Goal: Check status: Check status

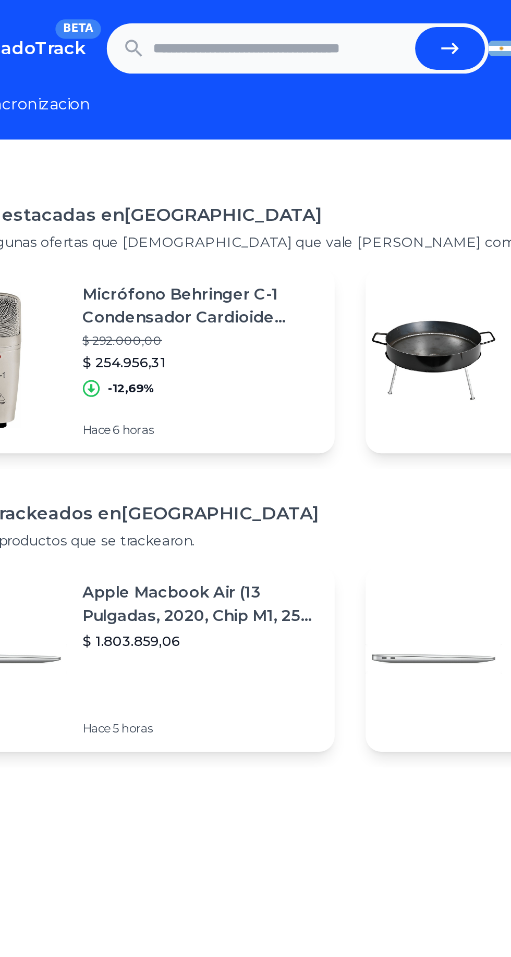
click at [227, 26] on input "text" at bounding box center [246, 26] width 137 height 23
click at [201, 26] on input "text" at bounding box center [246, 26] width 137 height 23
click at [338, 24] on icon "submit" at bounding box center [336, 26] width 9 height 6
type input "**********"
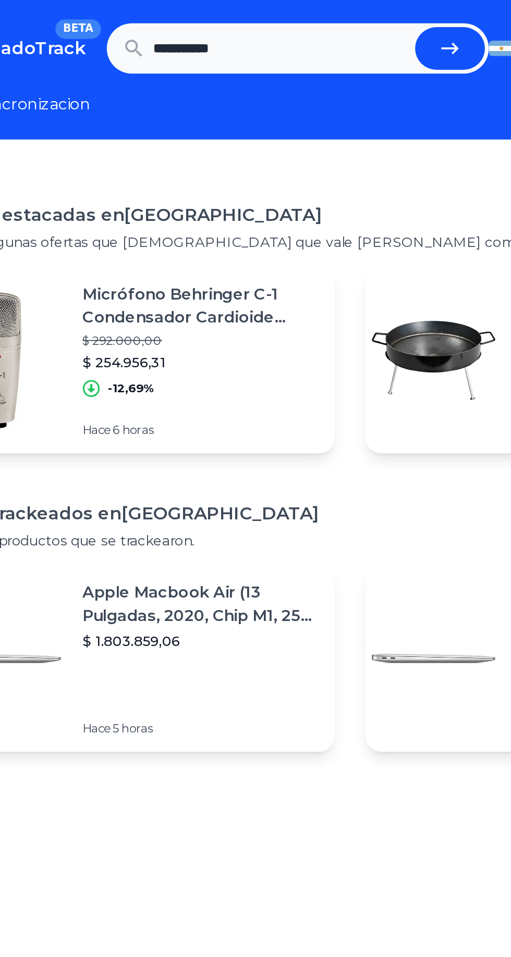
scroll to position [0, 0]
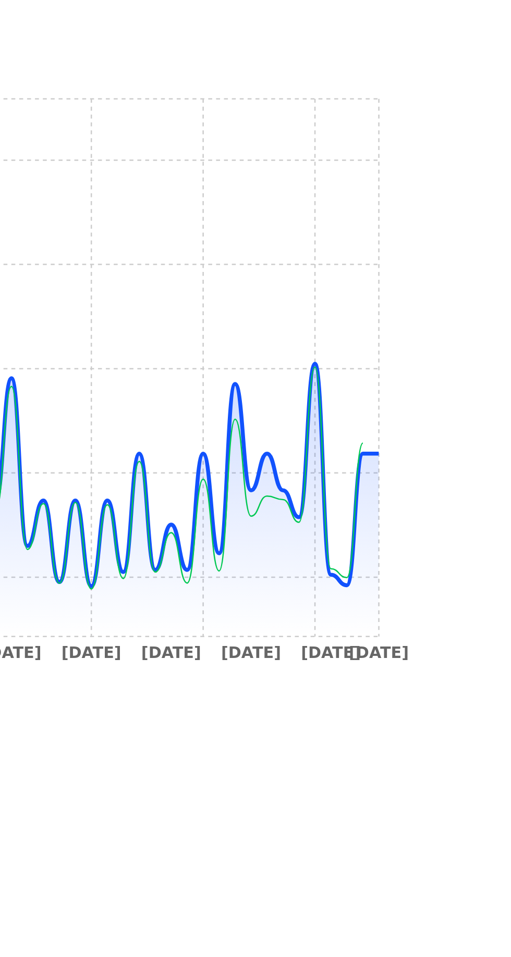
click at [458, 572] on icon "[DATE] [DATE] [DATE] [DATE] [DATE] [DATE] [DATE] [DATE] [DATE] [DATE] [DATE] [D…" at bounding box center [255, 547] width 411 height 234
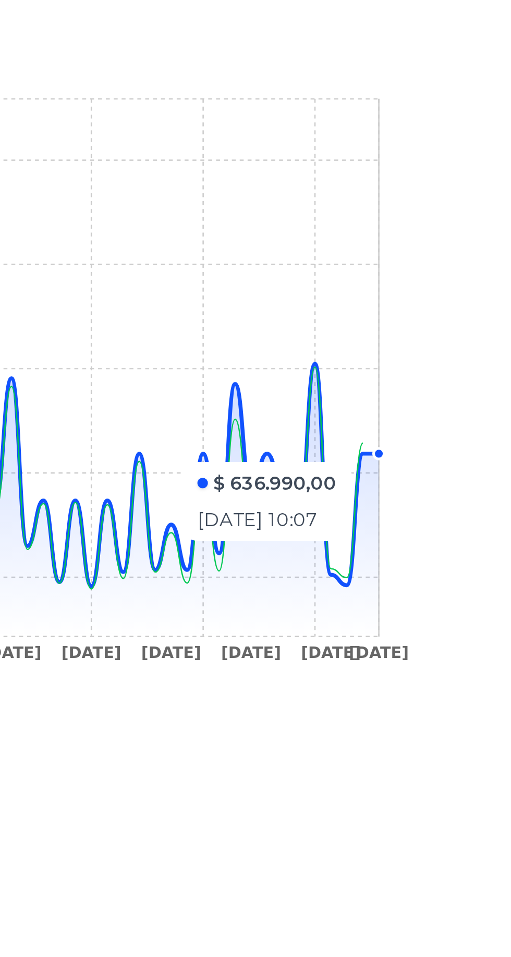
click at [444, 626] on icon at bounding box center [271, 554] width 374 height 153
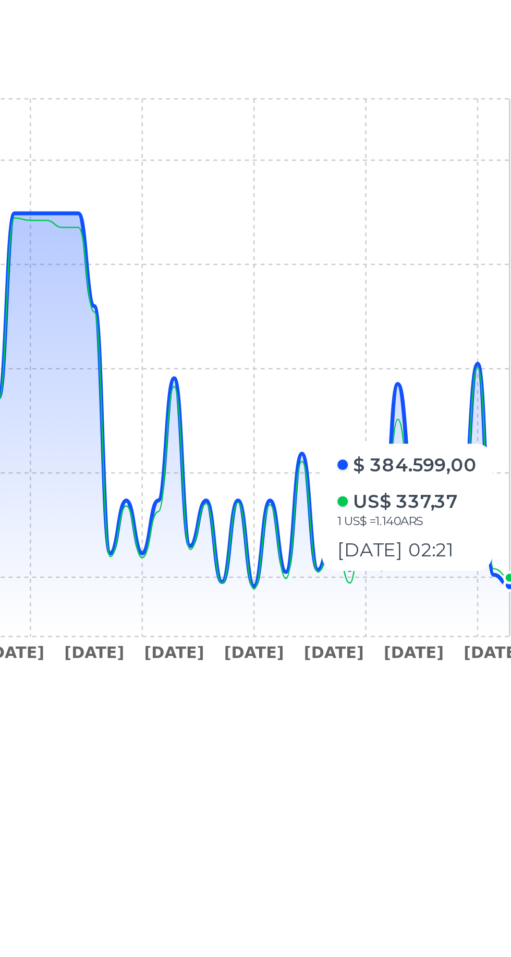
click at [338, 625] on icon at bounding box center [271, 562] width 374 height 168
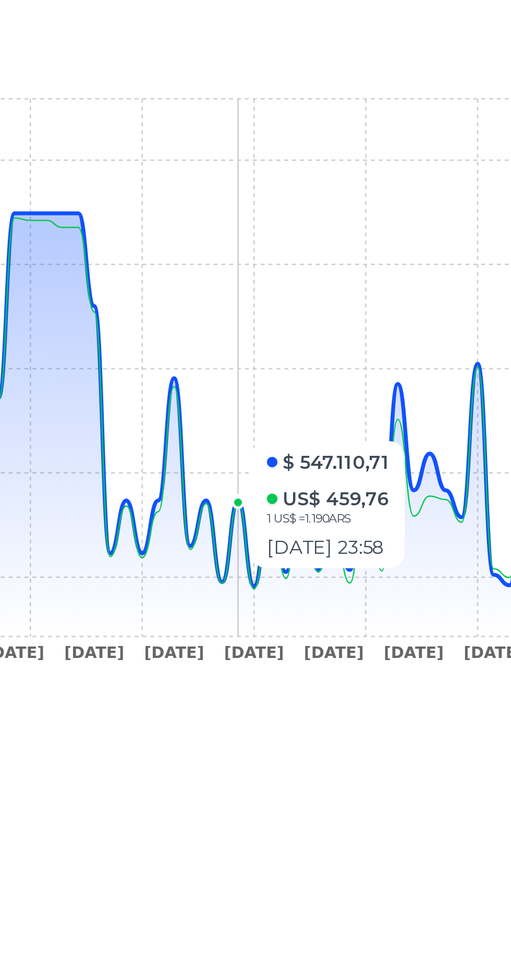
click at [327, 624] on icon at bounding box center [271, 562] width 374 height 168
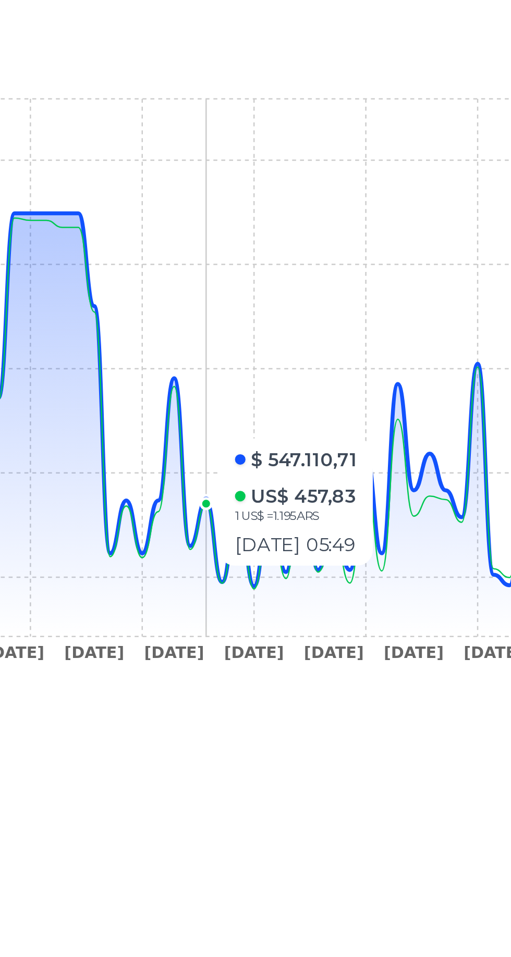
click at [333, 626] on icon at bounding box center [271, 562] width 374 height 168
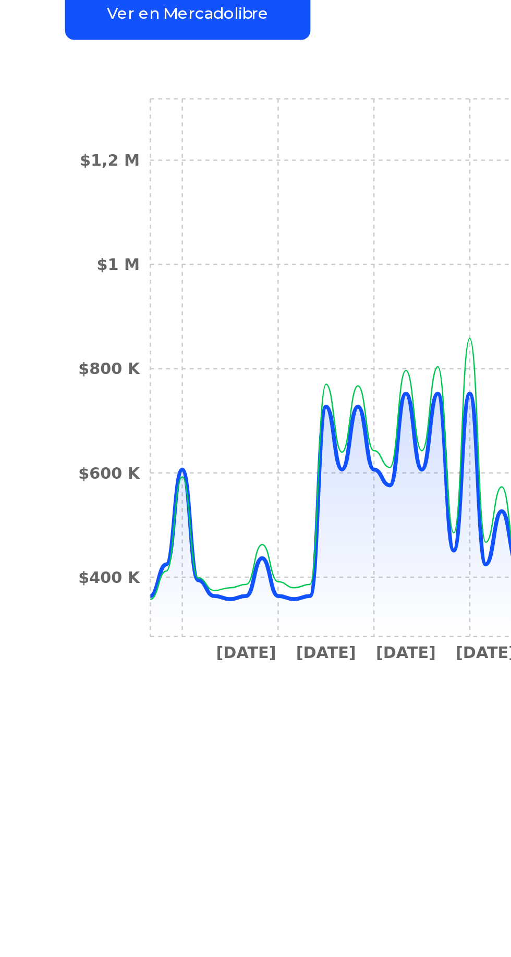
click at [110, 633] on icon at bounding box center [271, 562] width 374 height 168
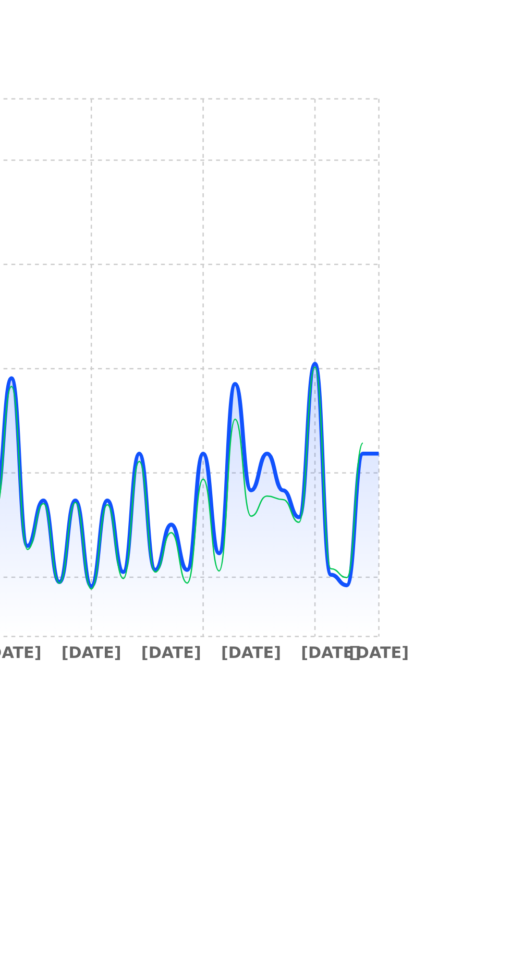
click at [448, 628] on icon at bounding box center [271, 562] width 374 height 168
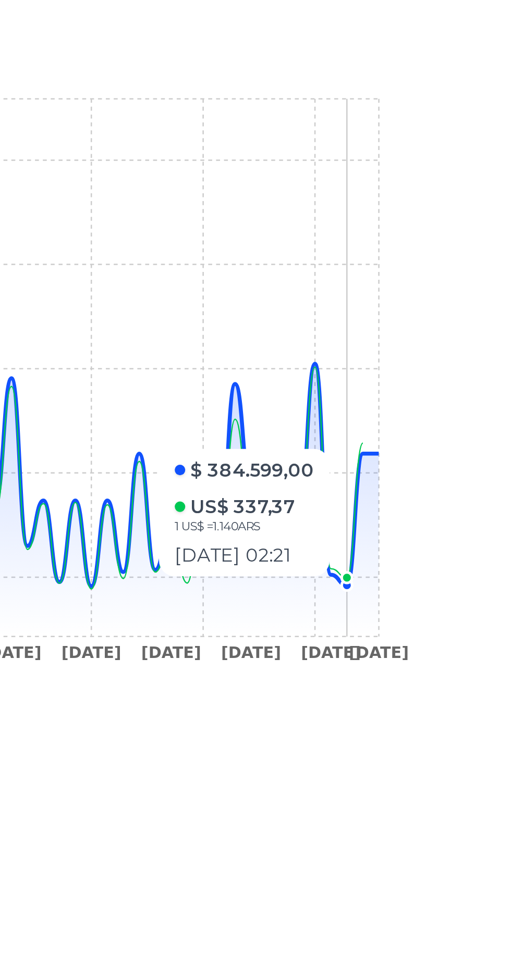
click at [454, 574] on icon at bounding box center [271, 554] width 374 height 153
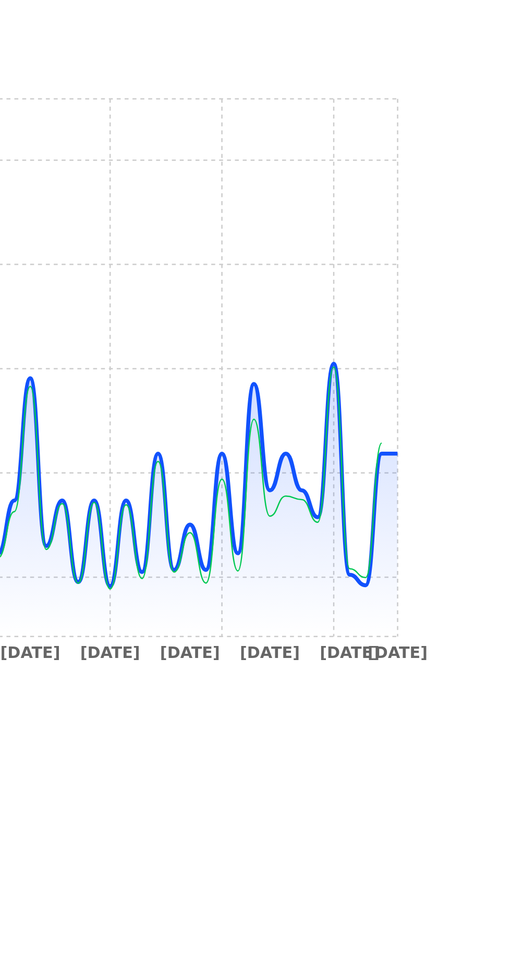
click at [462, 576] on div "Trackings Nespresso Cafetera Eléctrica Lattissima One Color White Publicacion p…" at bounding box center [255, 570] width 511 height 957
click at [455, 570] on icon "6 Nov 24 12 Nov 24 22 Nov 24 12 Dec 24 26 Dec 24 7 Jan 25 24 Jan 25 15 Feb 25 1…" at bounding box center [255, 547] width 411 height 234
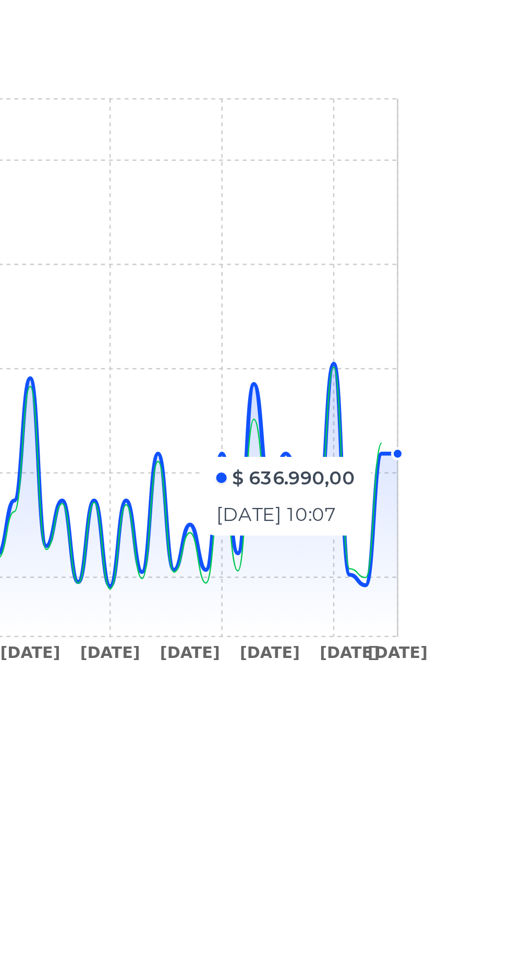
click at [447, 622] on icon at bounding box center [271, 554] width 374 height 153
